Goal: Task Accomplishment & Management: Use online tool/utility

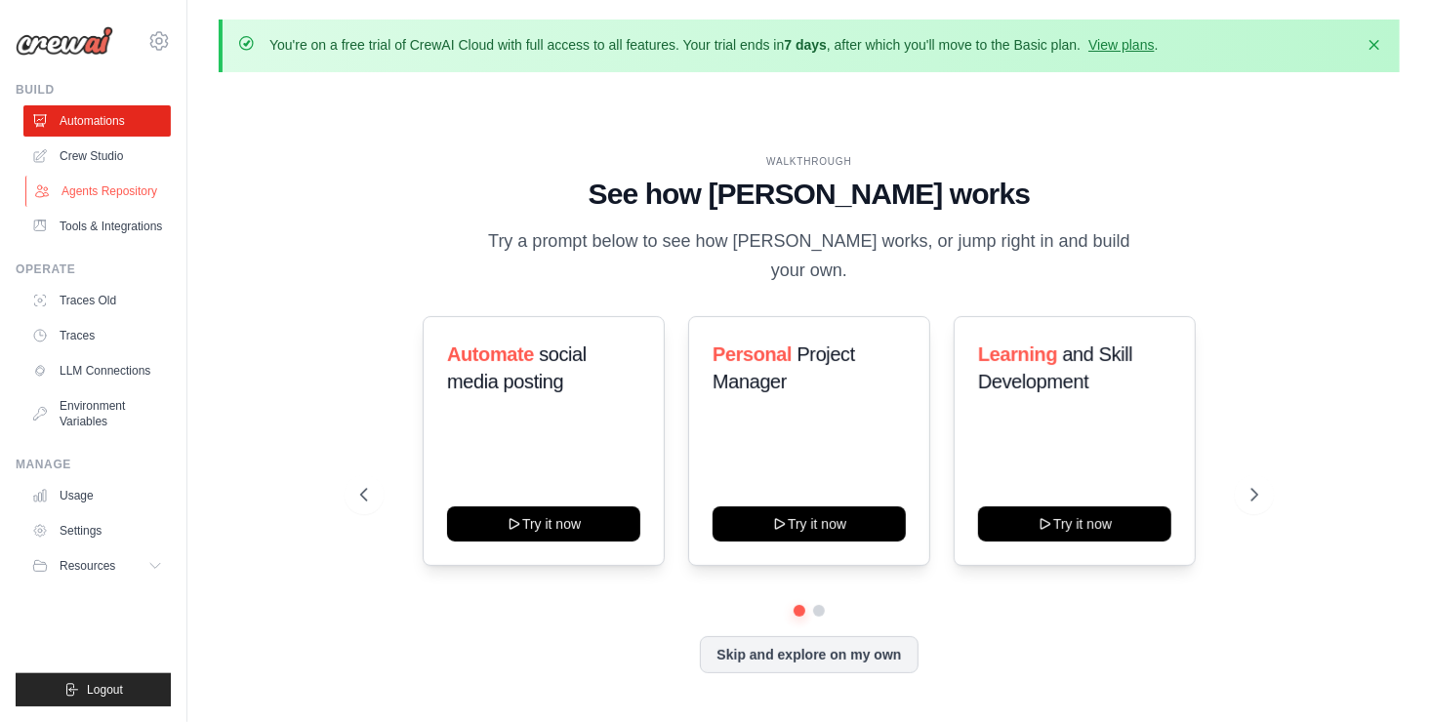
click at [110, 201] on link "Agents Repository" at bounding box center [98, 191] width 147 height 31
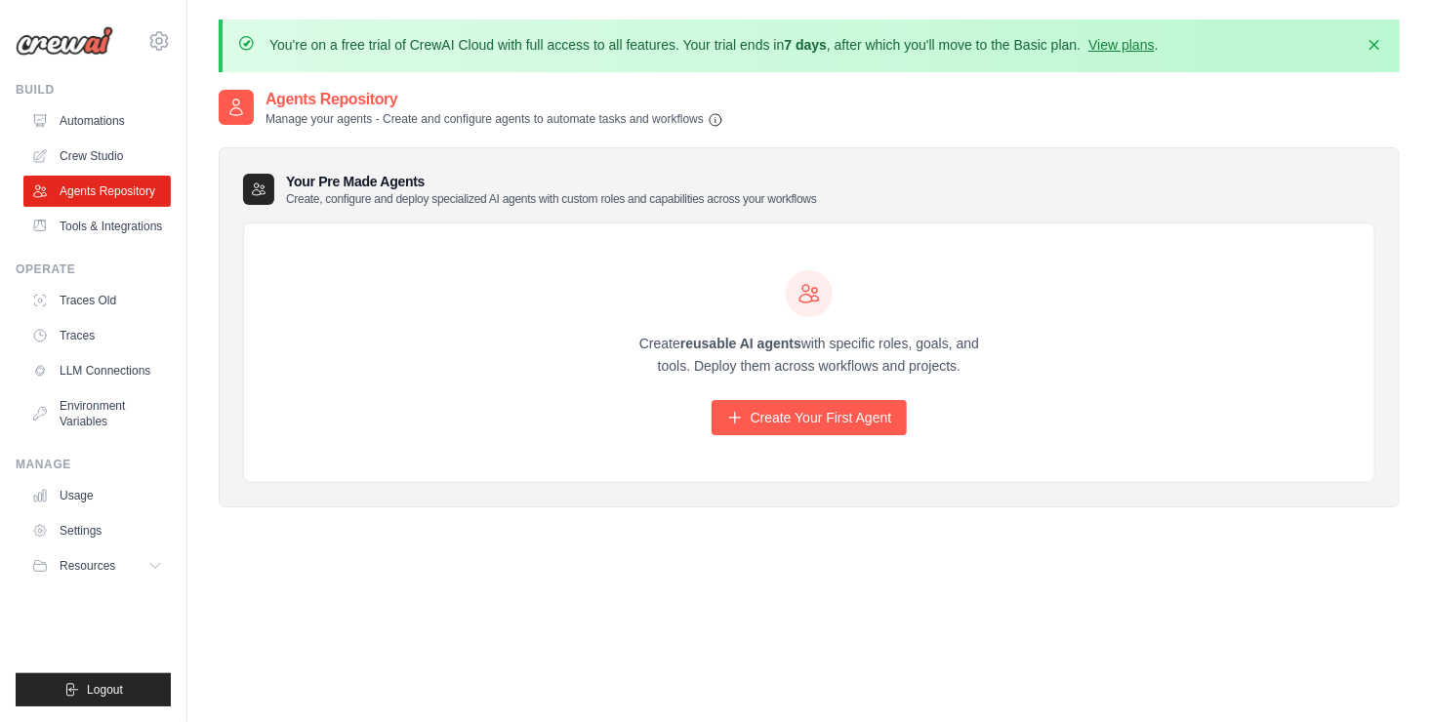
click at [846, 391] on div "Create reusable AI agents with specific roles, goals, and tools. Deploy them ac…" at bounding box center [809, 353] width 375 height 166
click at [851, 414] on link "Create Your First Agent" at bounding box center [809, 417] width 196 height 35
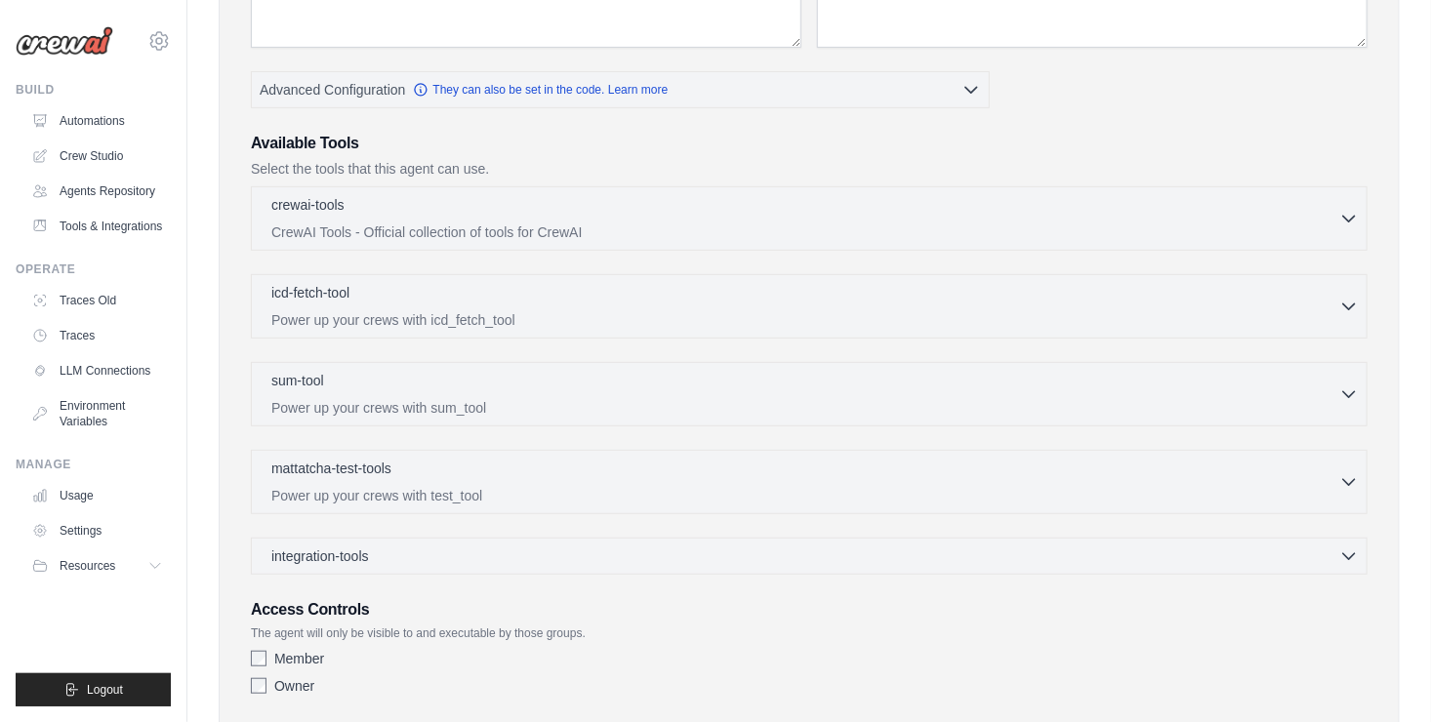
scroll to position [448, 0]
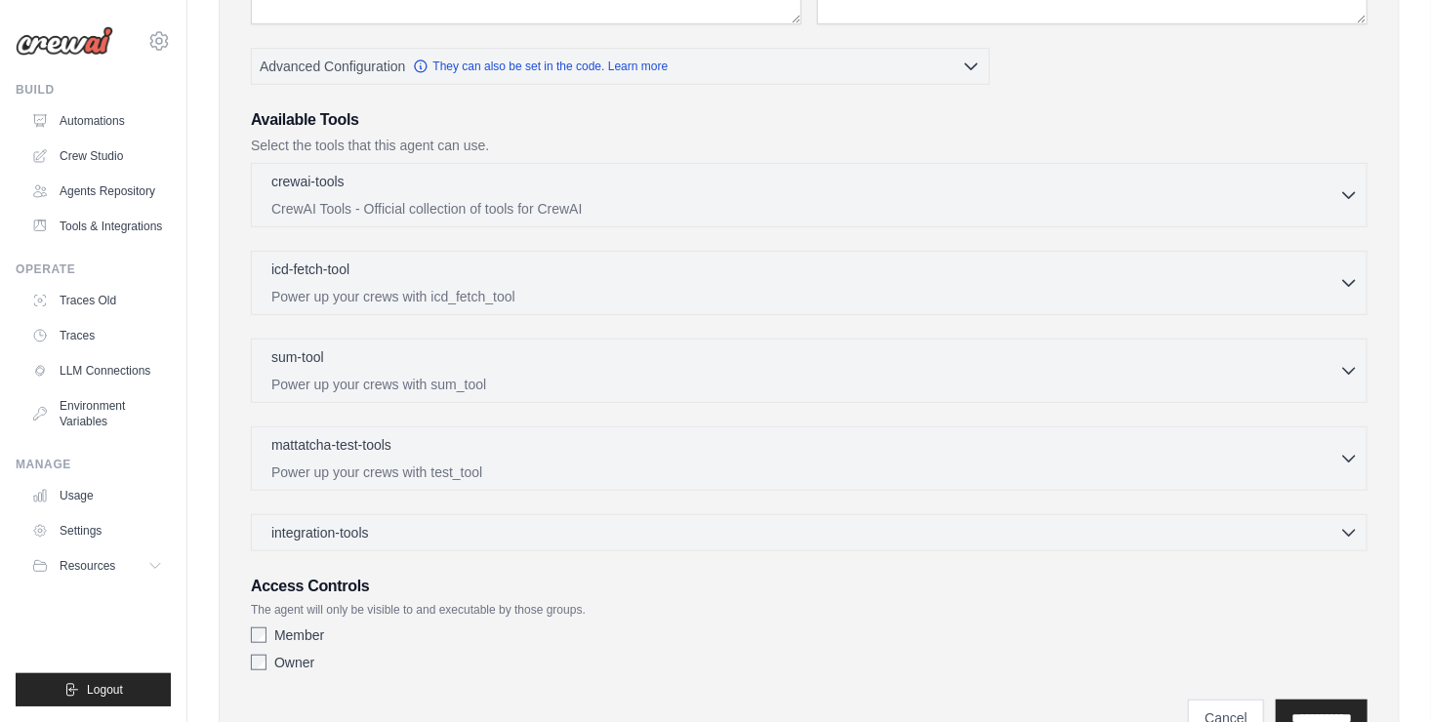
click at [806, 216] on div "crewai-tools 0 selected CrewAI Tools - Official collection of tools for CrewAI …" at bounding box center [809, 195] width 1116 height 64
click at [1332, 198] on p "CrewAI Tools - Official collection of tools for CrewAI" at bounding box center [805, 208] width 1068 height 20
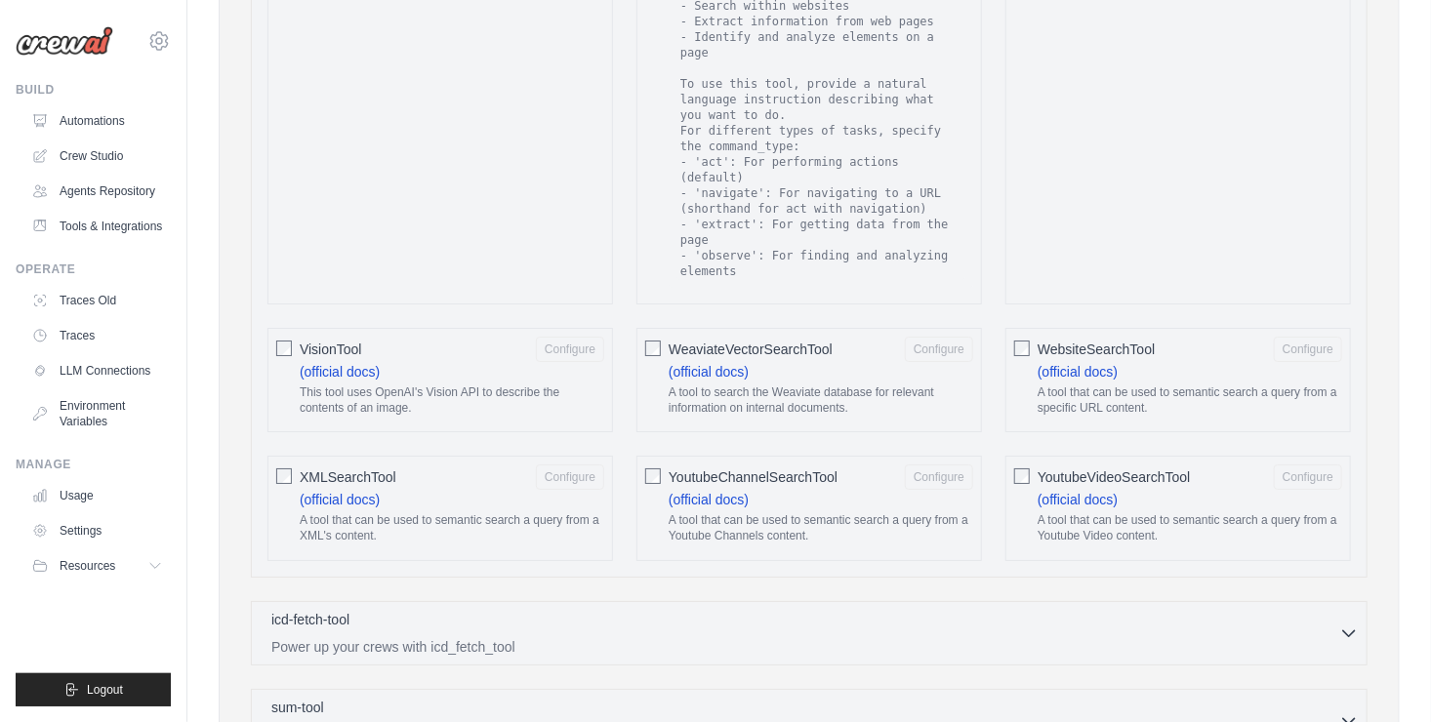
scroll to position [3347, 0]
